Goal: Navigation & Orientation: Find specific page/section

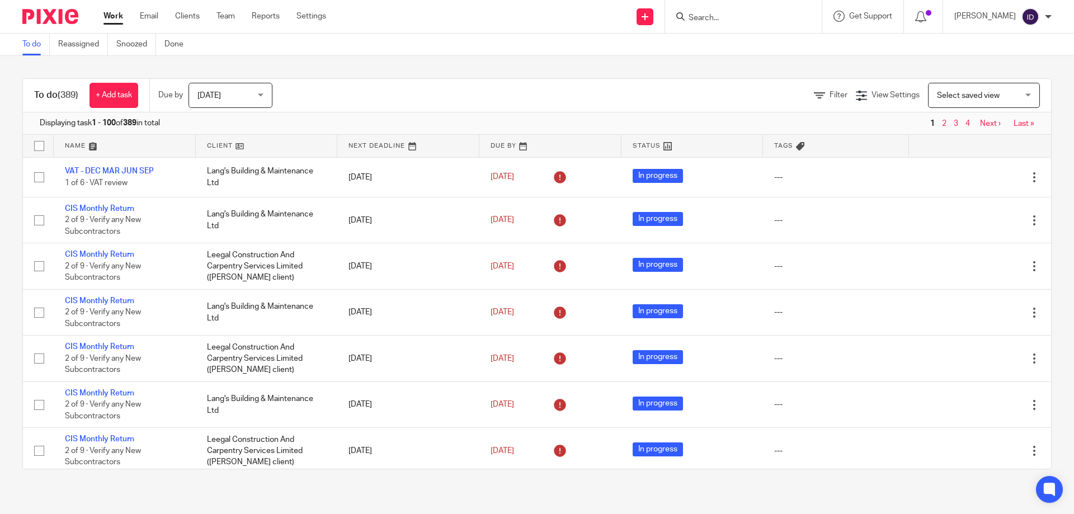
click at [731, 13] on input "Search" at bounding box center [738, 18] width 101 height 10
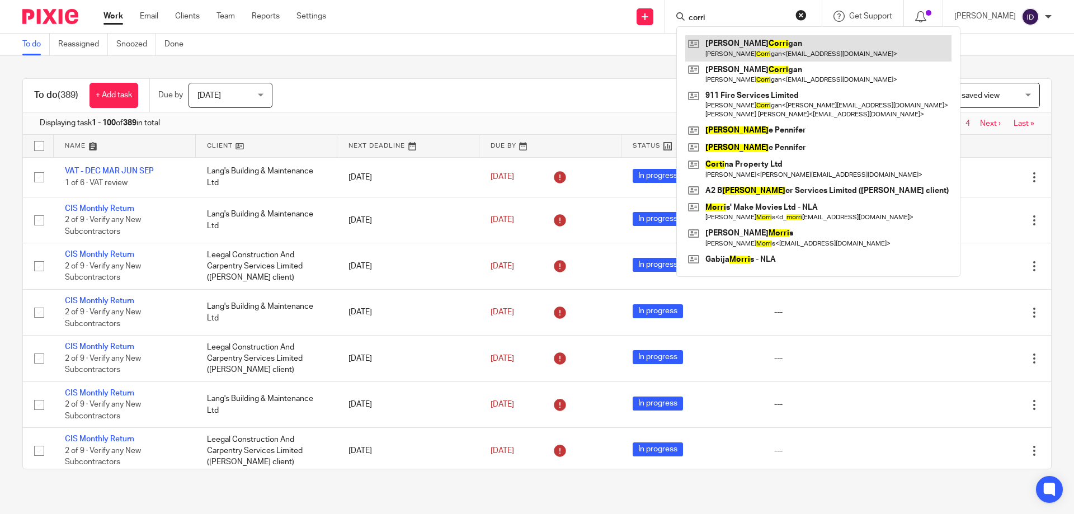
type input "corri"
click at [747, 48] on link at bounding box center [819, 48] width 266 height 26
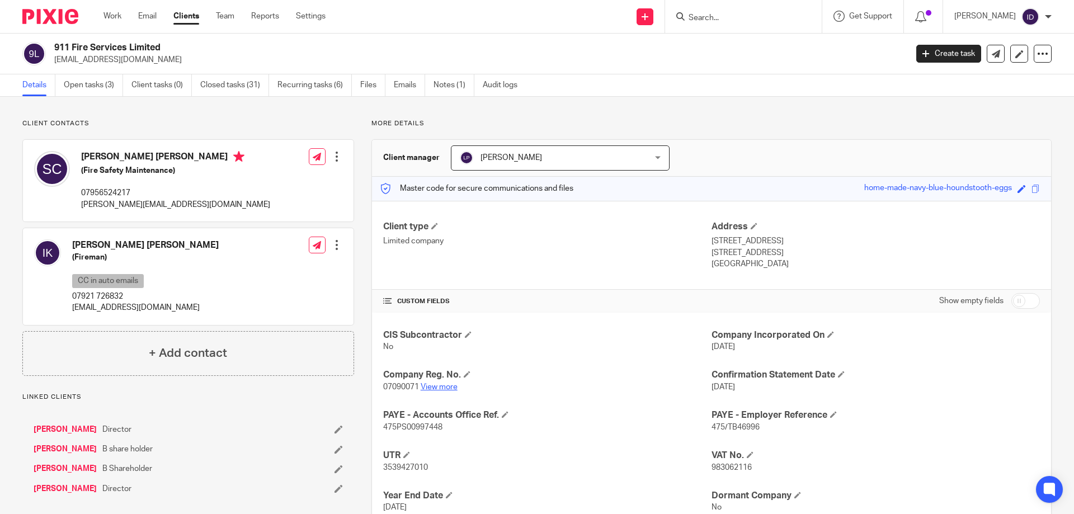
click at [434, 385] on link "View more" at bounding box center [439, 387] width 37 height 8
